Goal: Check status: Check status

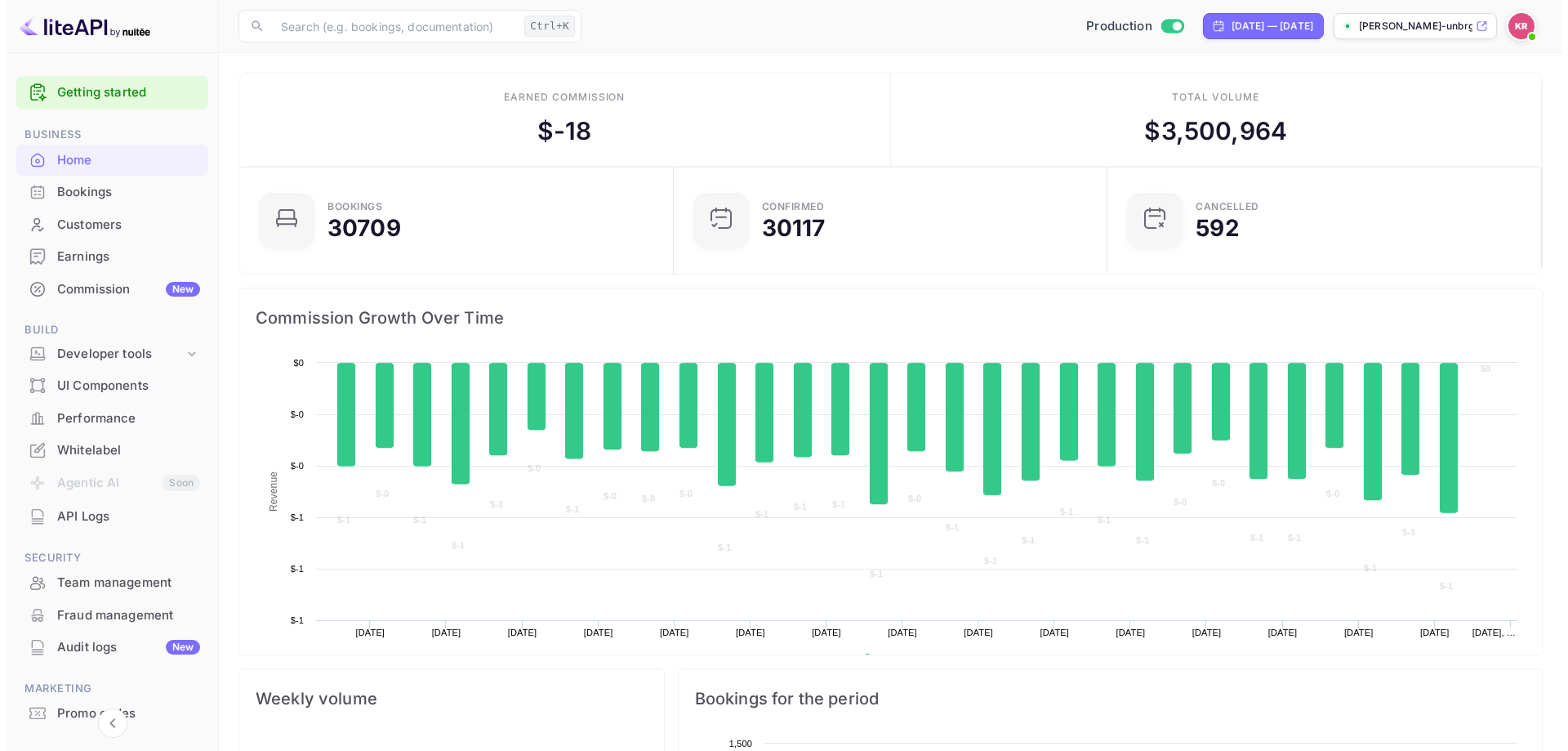
scroll to position [254, 412]
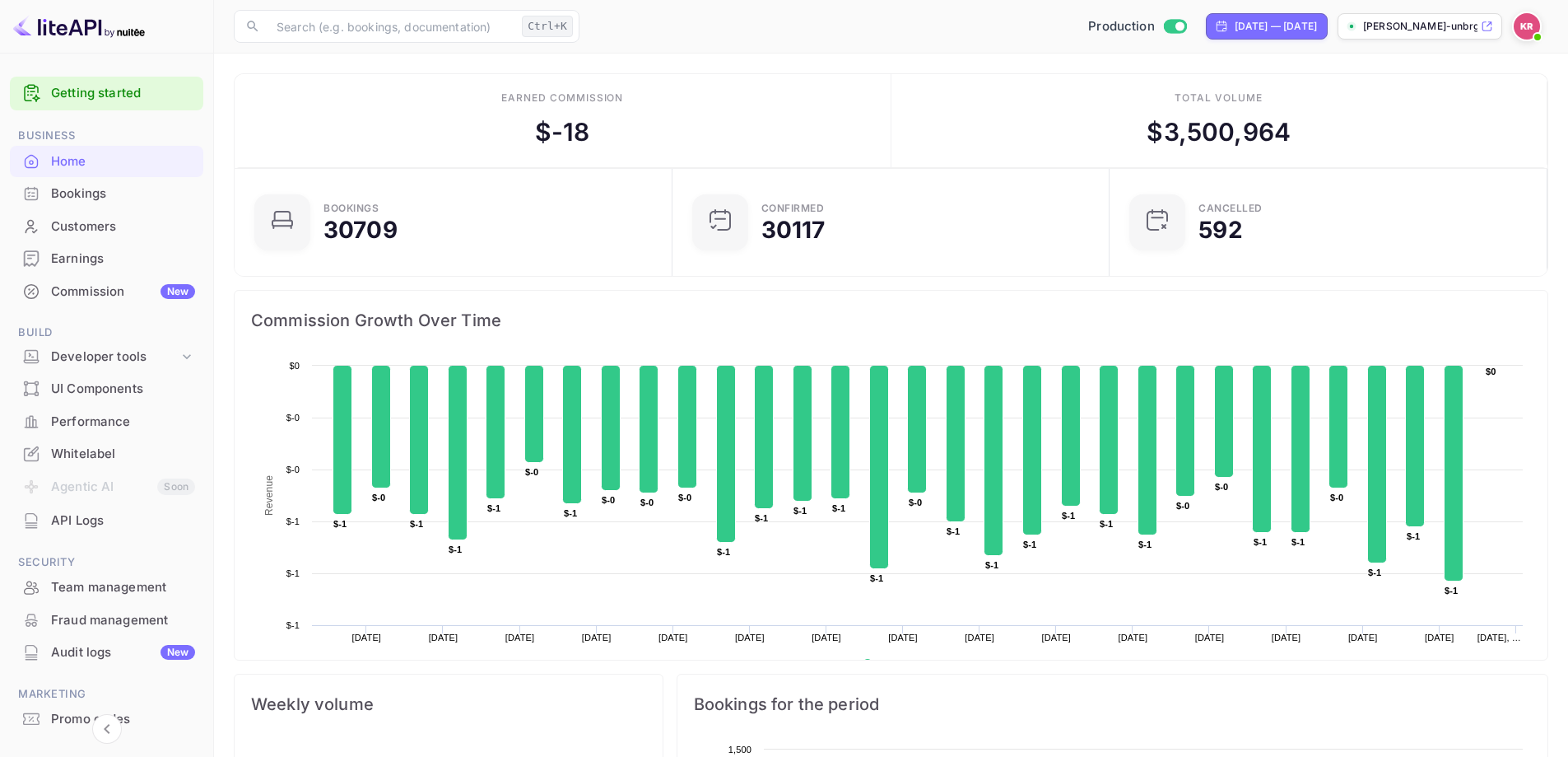
click at [107, 205] on div "Bookings" at bounding box center [106, 193] width 193 height 32
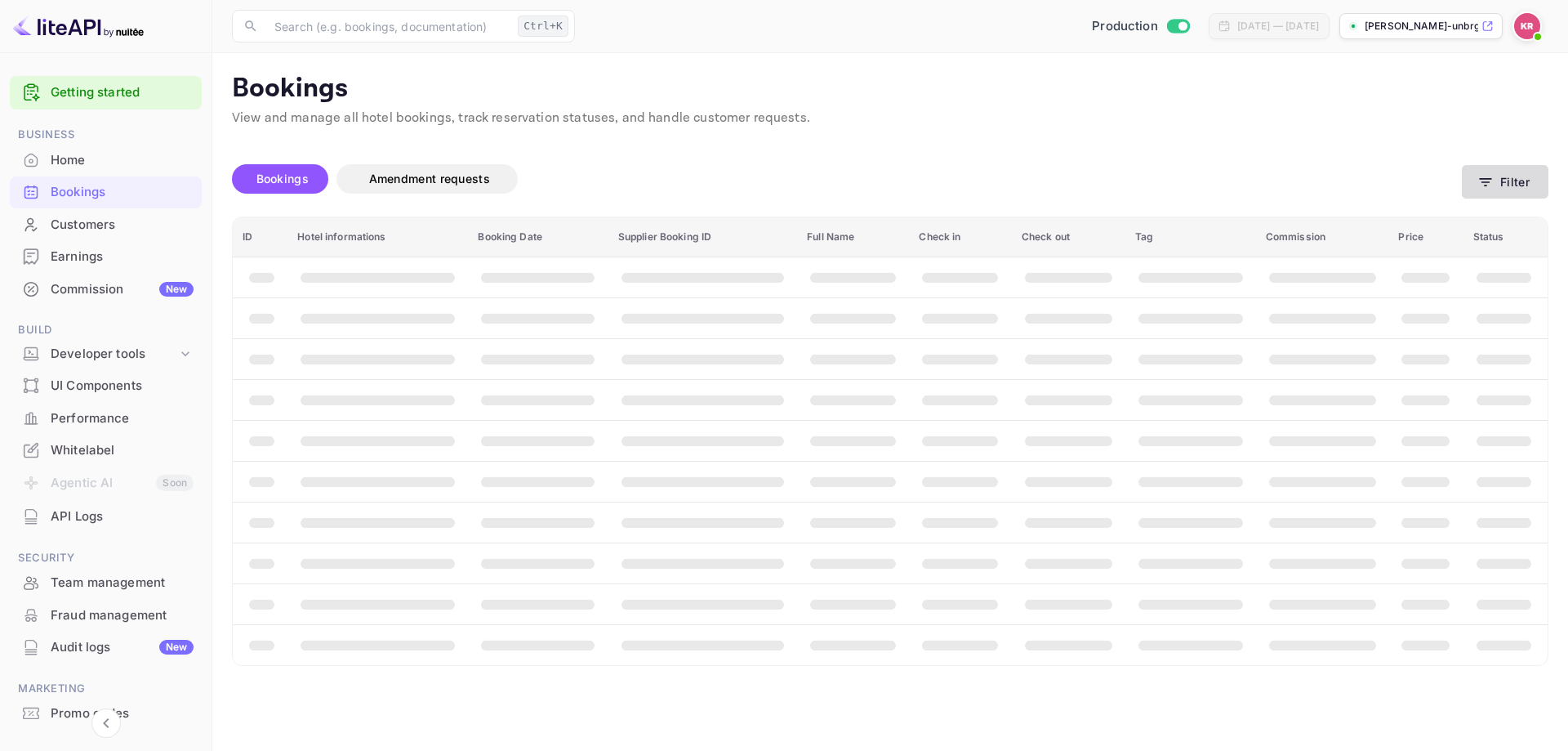
click at [1499, 174] on button "Filter" at bounding box center [1504, 181] width 86 height 34
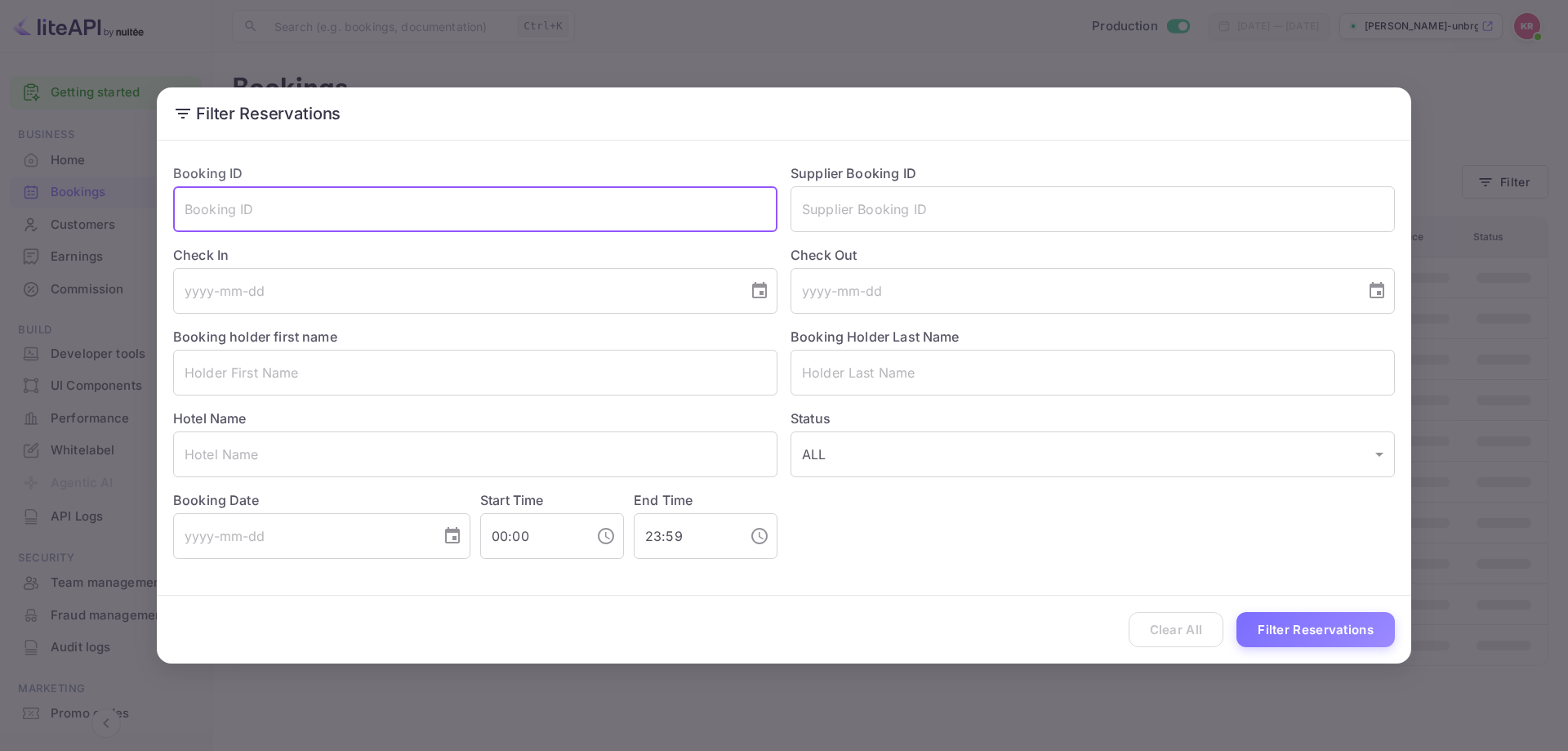
click at [470, 209] on input "text" at bounding box center [474, 209] width 604 height 45
paste input "H8TKQ5OgD"
type input "H8TKQ5OgD"
click at [1278, 623] on button "Filter Reservations" at bounding box center [1315, 629] width 158 height 35
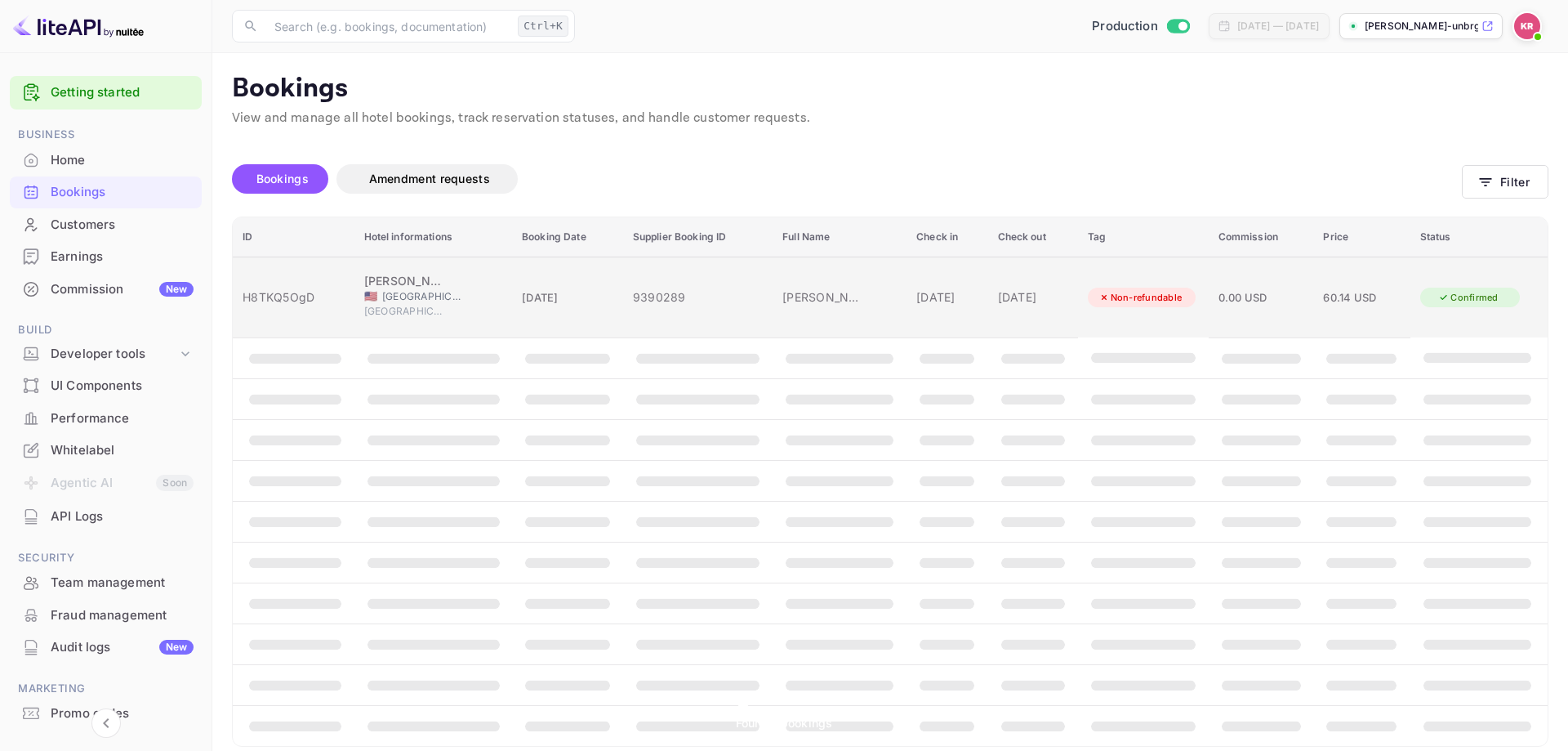
click at [941, 288] on div "[DATE]" at bounding box center [946, 296] width 61 height 17
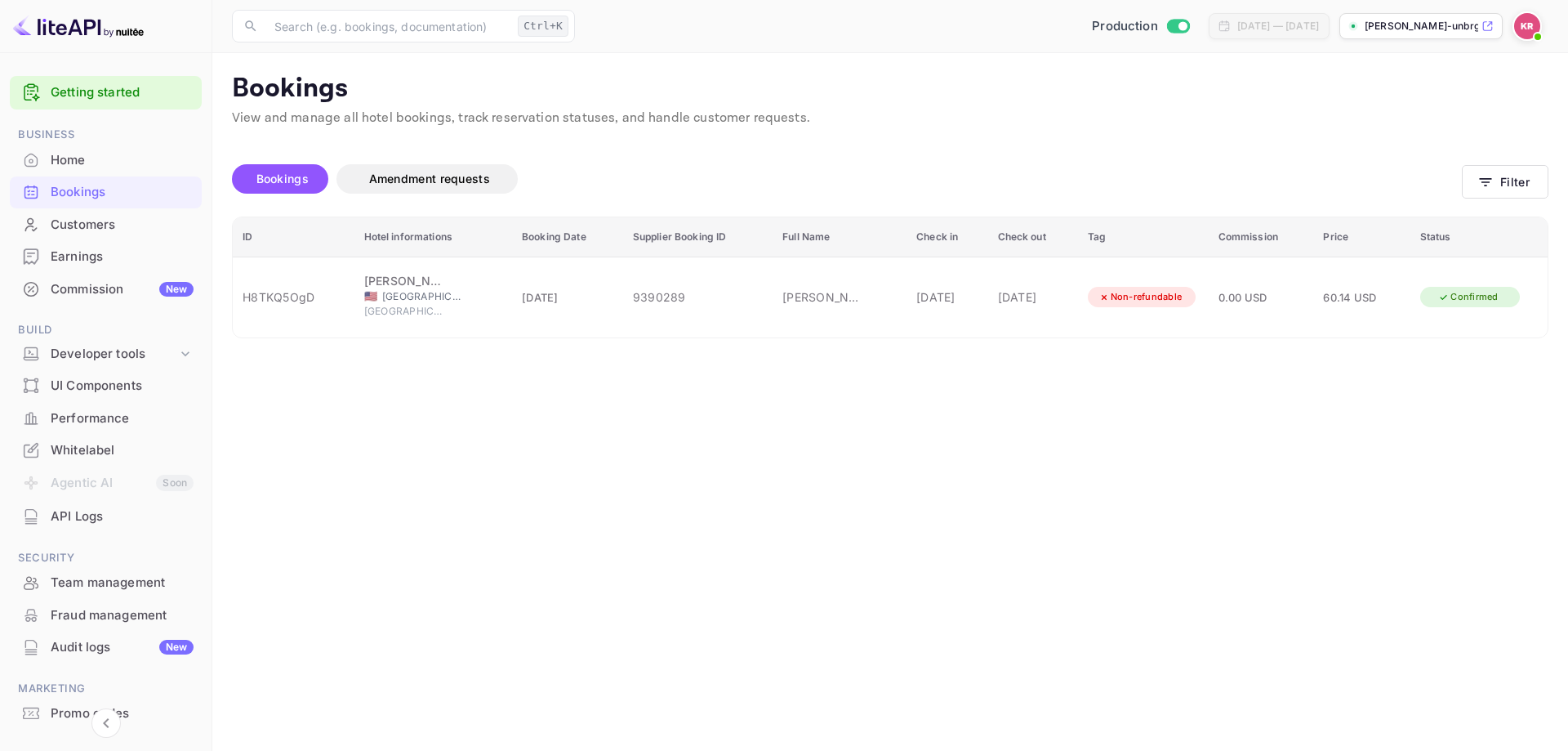
scroll to position [120, 0]
click at [1291, 440] on div at bounding box center [784, 376] width 1568 height 751
click at [830, 577] on main "Bookings View and manage all hotel bookings, track reservation statuses, and ha…" at bounding box center [890, 401] width 1355 height 697
